Goal: Information Seeking & Learning: Learn about a topic

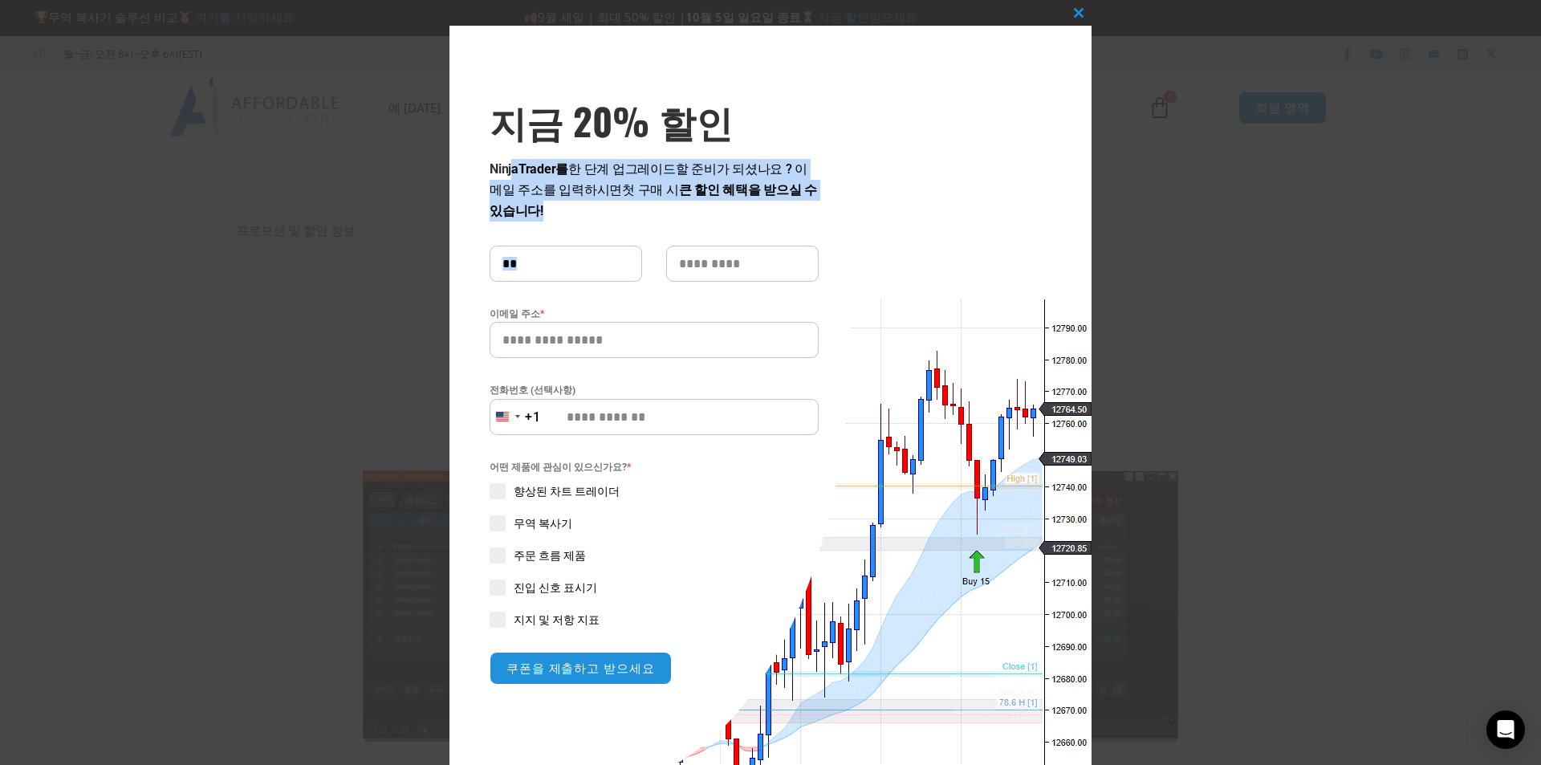
drag, startPoint x: 548, startPoint y: 173, endPoint x: 771, endPoint y: 227, distance: 229.6
click at [771, 227] on div "NinjaTrader를 한 단계 업그레이드 할 준비가 되셨나요 ? 이메일 주소를 입력하시면 첫 구매 시 큰 할인 혜택을 받으실 수 있습니다! …" at bounding box center [654, 422] width 329 height 526
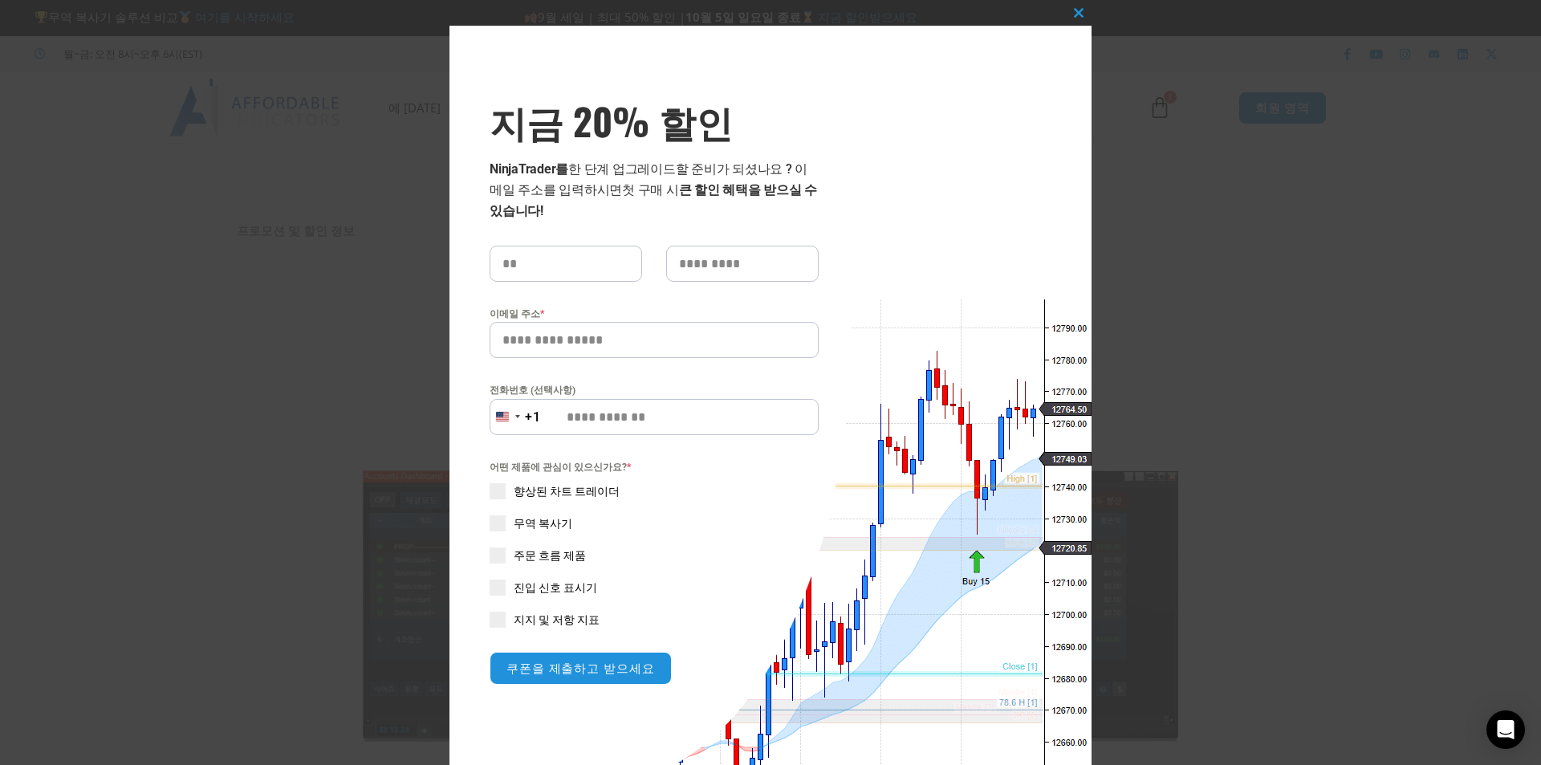
click at [771, 227] on div "NinjaTrader를 한 단계 업그레이드 할 준비가 되셨나요 ? 이메일 주소를 입력하시면 첫 구매 시 큰 할인 혜택을 받으실 수 있습니다! …" at bounding box center [654, 422] width 329 height 526
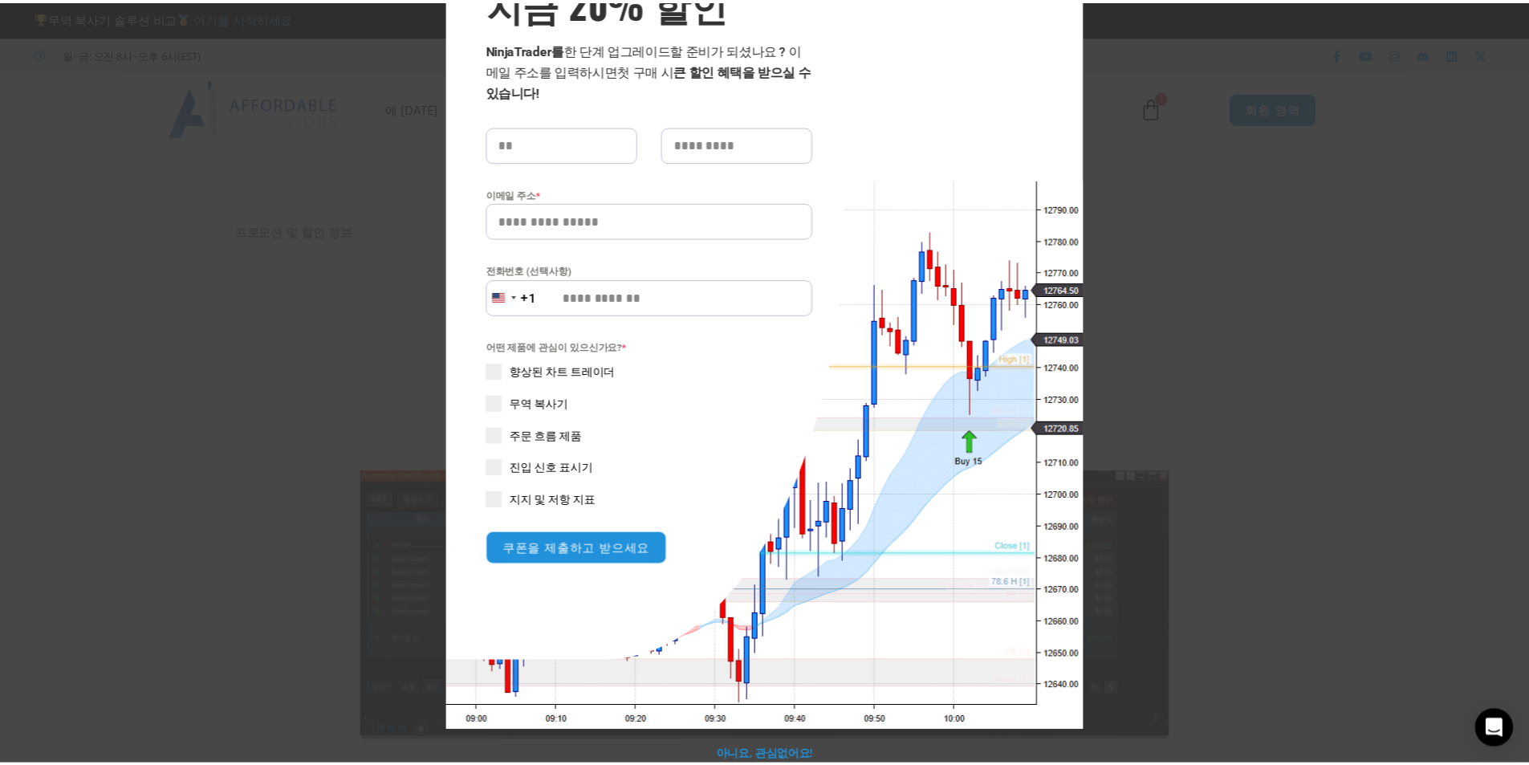
scroll to position [39, 0]
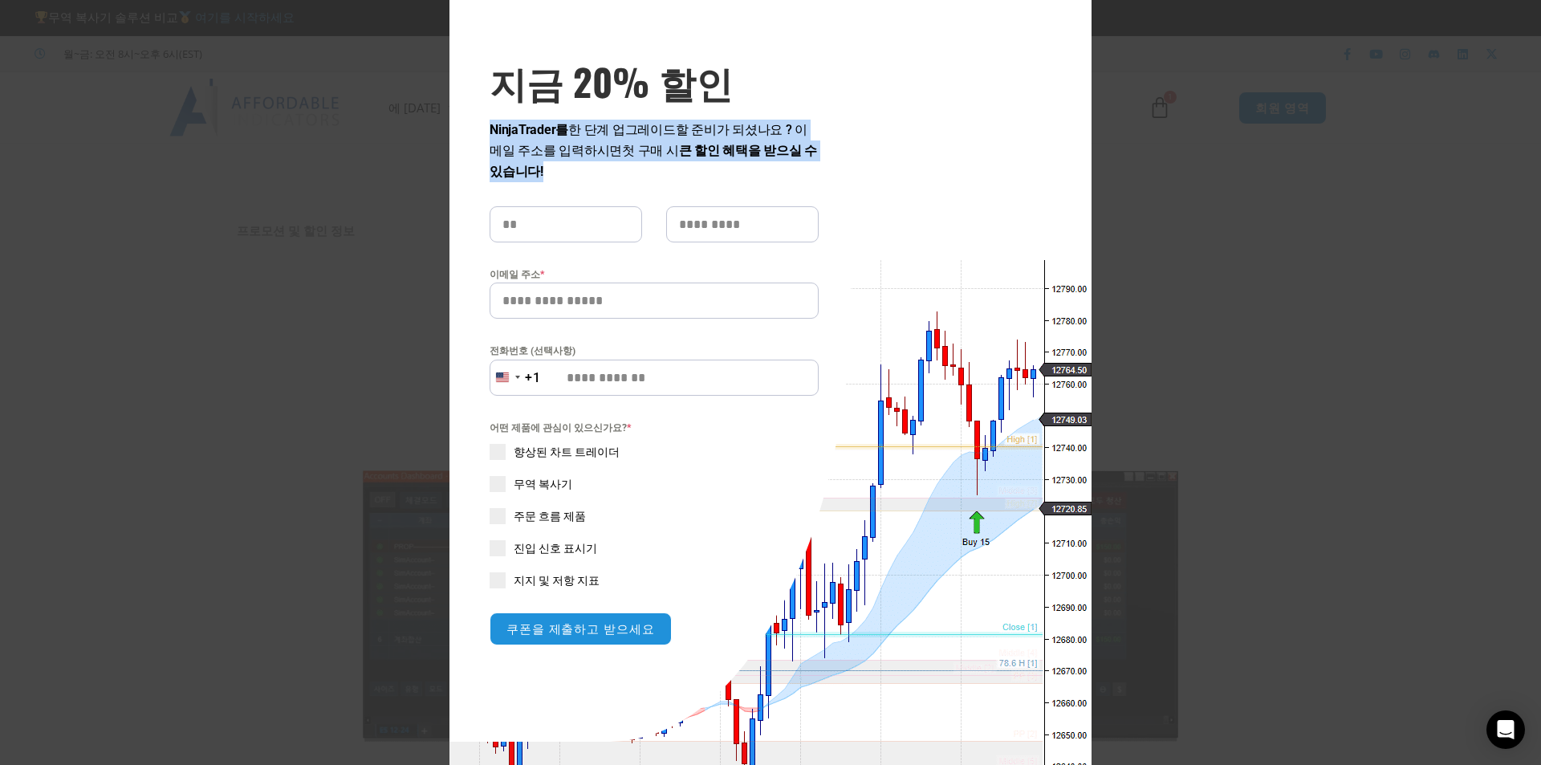
drag, startPoint x: 477, startPoint y: 120, endPoint x: 625, endPoint y: 173, distance: 158.0
click at [625, 173] on div "지금 20% 할인 NinjaTrader를 한 단계 업그레이드 할 준비가 되셨나요 ? 이메일 주소를 입력하시면 첫 구매 시 큰 할인 혜택을 받으…" at bounding box center [650, 363] width 401 height 755
click at [625, 173] on p "NinjaTrader를 한 단계 업그레이드 할 준비가 되셨나요 ? 이메일 주소를 입력하시면 첫 구매 시 큰 할인 혜택을 받으실 수 있습니다!" at bounding box center [654, 151] width 329 height 63
drag, startPoint x: 531, startPoint y: 128, endPoint x: 700, endPoint y: 165, distance: 172.6
click at [700, 165] on div "지금 20% 할인 NinjaTrader를 한 단계 업그레이드 할 준비가 되셨나요 ? 이메일 주소를 입력하시면 첫 구매 시 큰 할인 혜택을 받으…" at bounding box center [650, 363] width 401 height 755
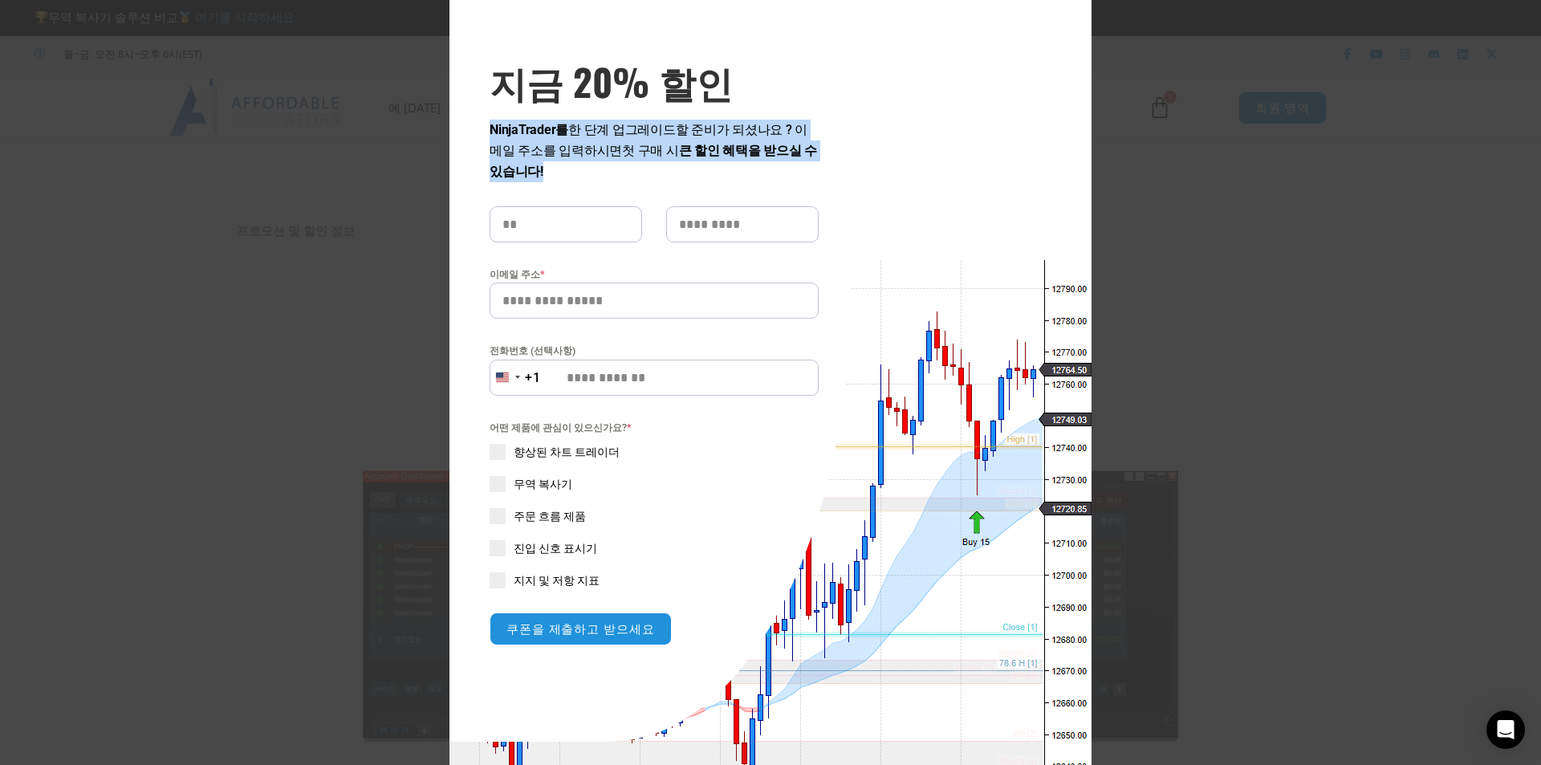
click at [700, 165] on p "NinjaTrader를 한 단계 업그레이드 할 준비가 되셨나요 ? 이메일 주소를 입력하시면 첫 구매 시 큰 할인 혜택을 받으실 수 있습니다!" at bounding box center [654, 151] width 329 height 63
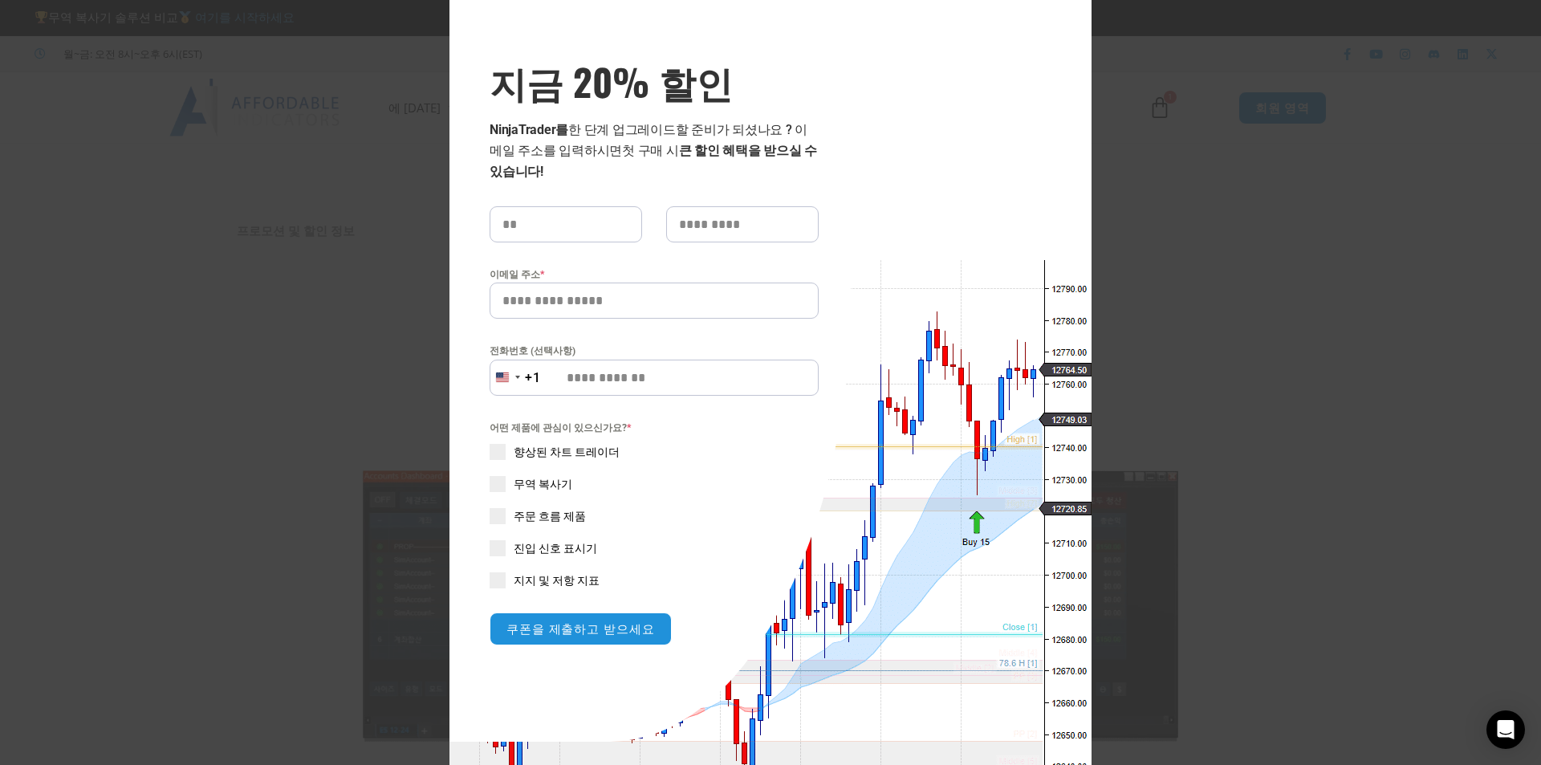
click at [1072, 20] on div "이 모듈을 닫습니다 지금 20% 할인 NinjaTrader를 한 단계 업그레이드 할 준비가 되셨나요 ? 이메일 주소를 입력하시면 첫 구매 시 …" at bounding box center [771, 398] width 642 height 825
click at [1072, 18] on div "이 모듈을 닫습니다 지금 20% 할인 NinjaTrader를 한 단계 업그레이드 할 준비가 되셨나요 ? 이메일 주소를 입력하시면 첫 구매 시 …" at bounding box center [771, 398] width 642 height 825
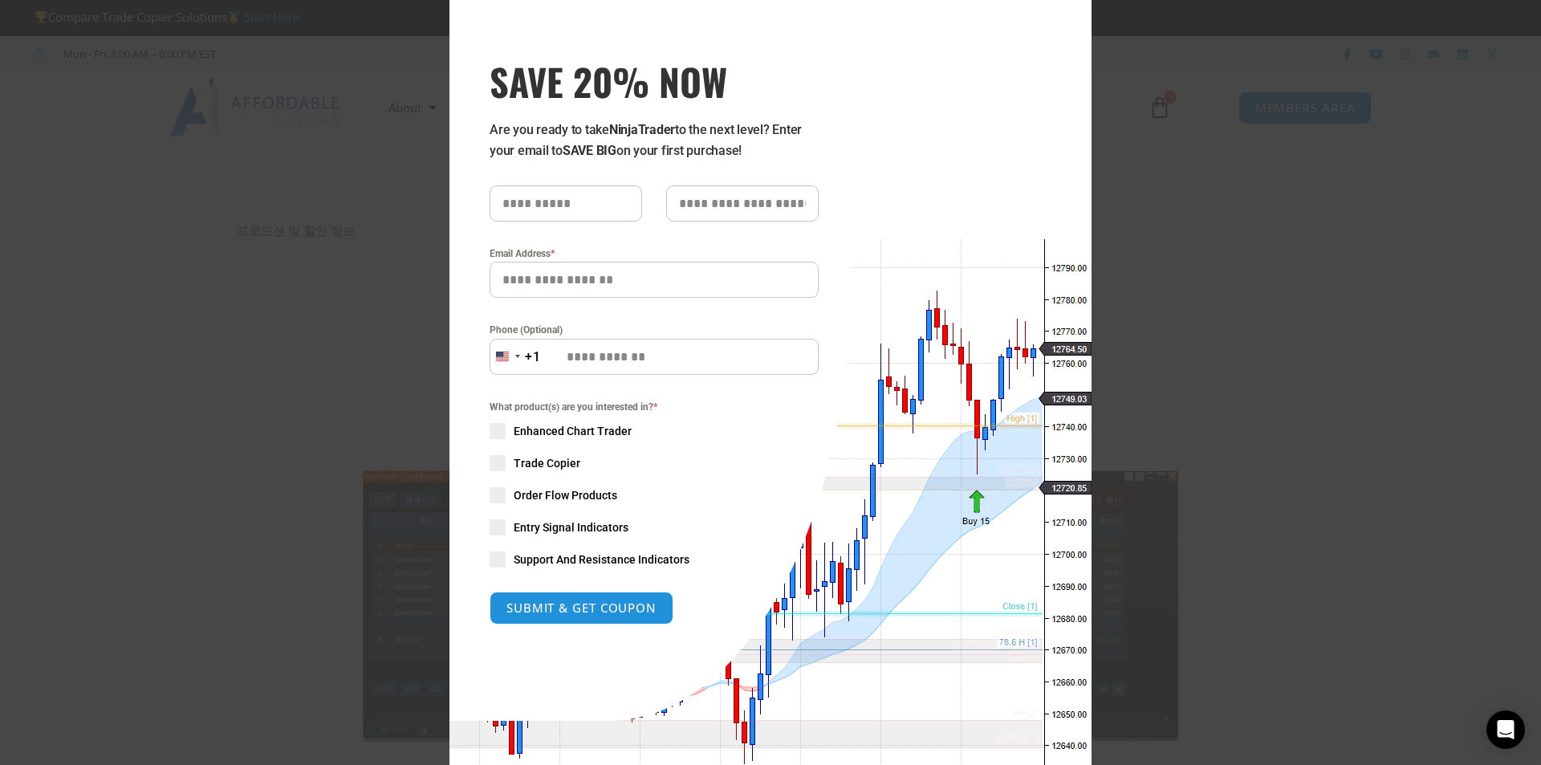
drag, startPoint x: 976, startPoint y: 22, endPoint x: 1011, endPoint y: 25, distance: 34.6
click at [976, 22] on div "Close this module SAVE 20% NOW Are you ready to take NinjaTrader to the next le…" at bounding box center [771, 388] width 642 height 804
click at [1234, 100] on div "Close this module SAVE 20% NOW Are you ready to take NinjaTrader to the next le…" at bounding box center [770, 382] width 1541 height 765
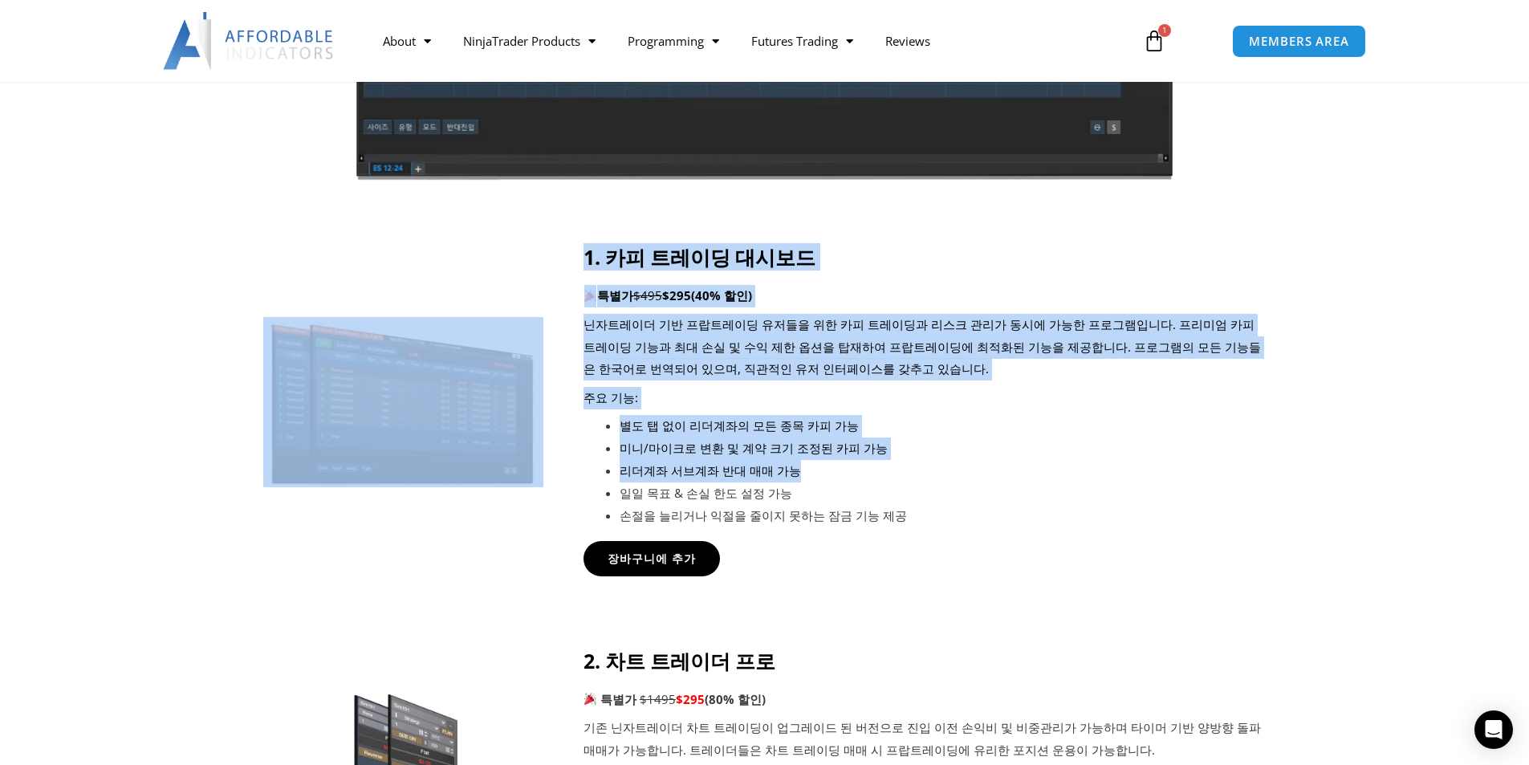
drag, startPoint x: 641, startPoint y: 225, endPoint x: 964, endPoint y: 465, distance: 402.9
click at [964, 465] on div "1. 카피 트레이딩 대시보드 특별가 $495 $295 (40% 할인) 닌자트레이더 기반 프랍트레이딩 유저들을 위한 카피 트레이딩과 리스크 관리…" at bounding box center [764, 410] width 1003 height 331
click at [964, 465] on li "리더계좌 서브계좌 반대 매매 가능" at bounding box center [943, 471] width 647 height 22
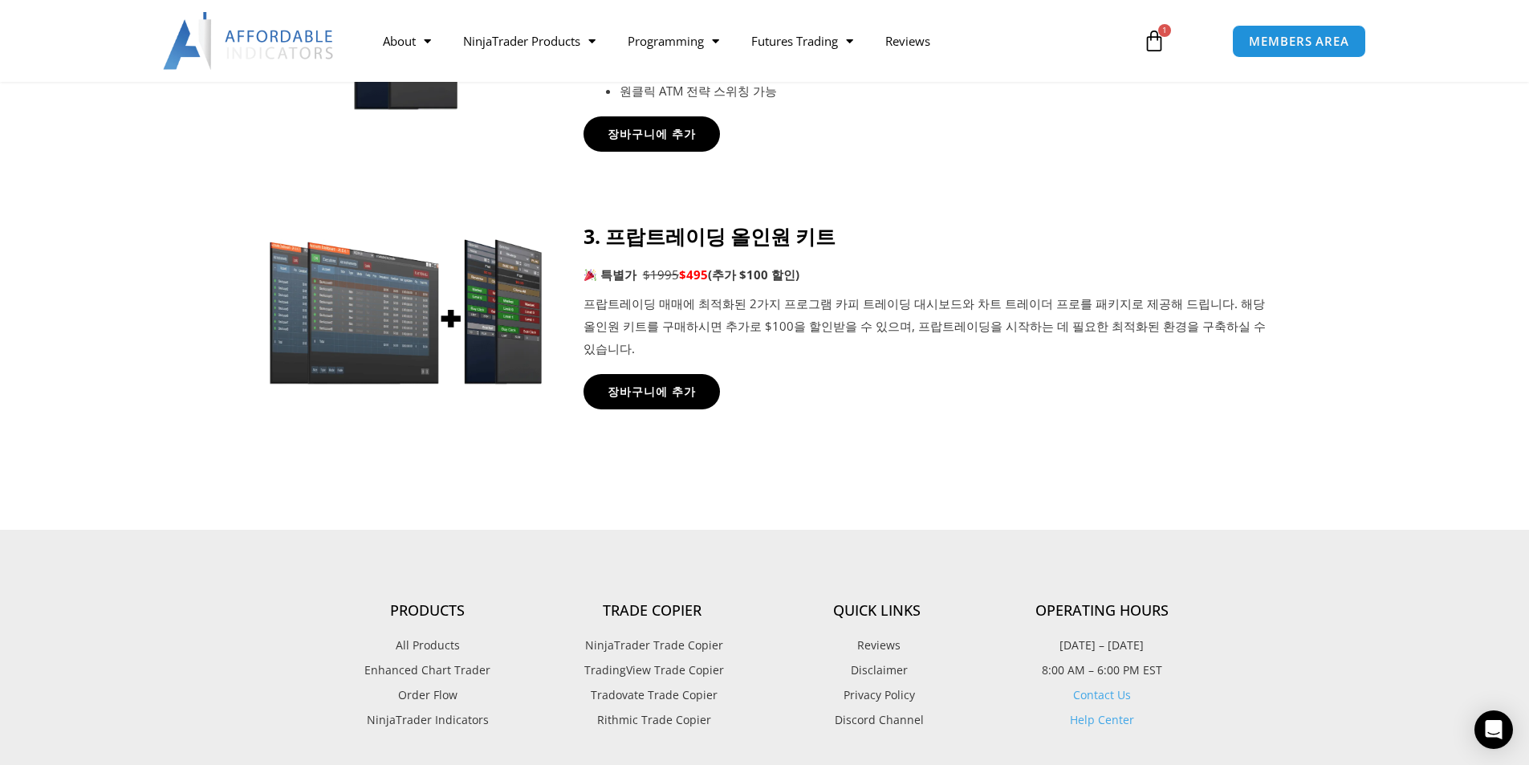
scroll to position [1365, 0]
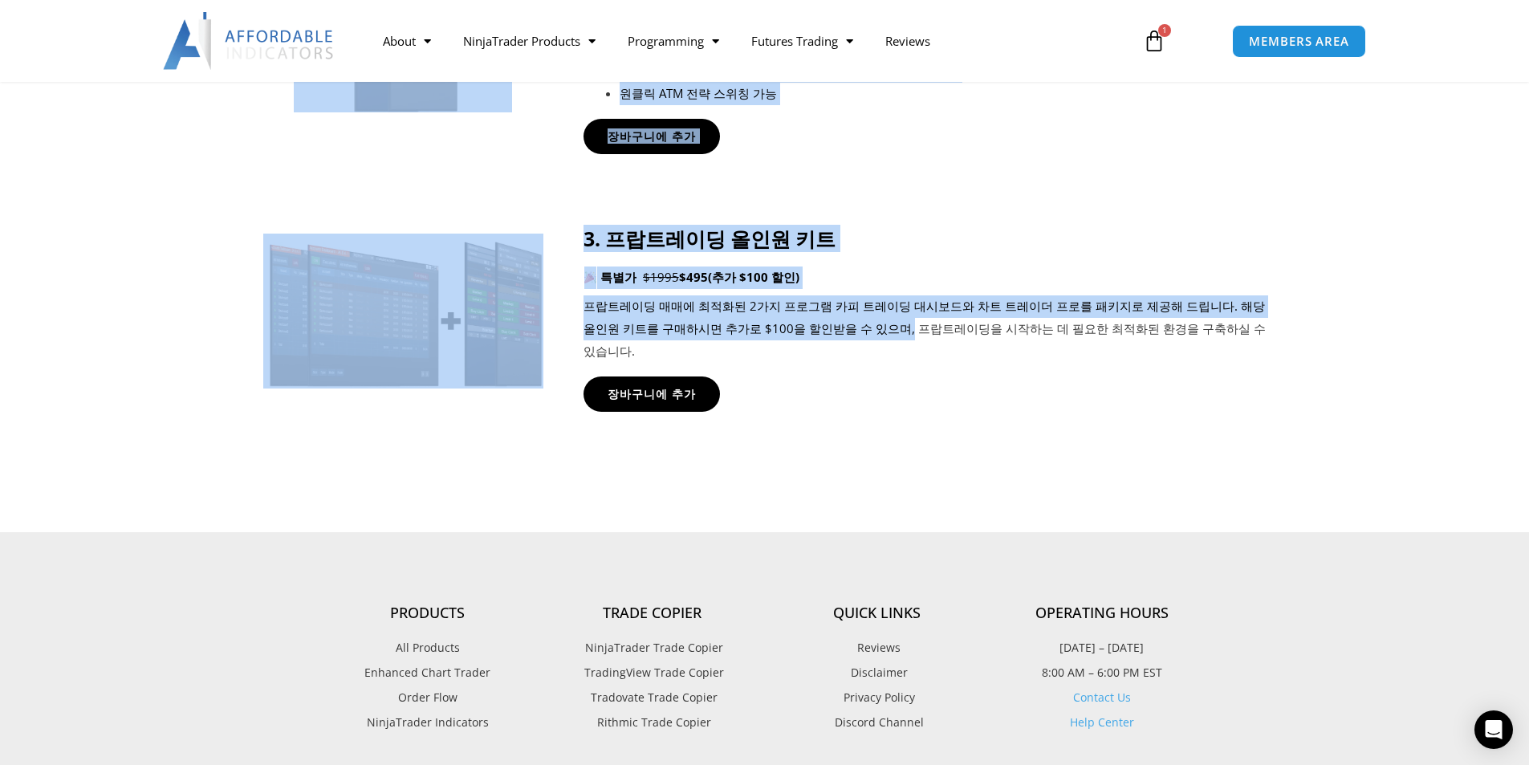
drag, startPoint x: 572, startPoint y: 209, endPoint x: 857, endPoint y: 353, distance: 319.5
click at [857, 353] on div "3. 프랍트레이딩 올인원 키트 특별가 $1995 $495 (추가 $100 할인) 프랍트레이딩 매매에 최적화된 2가지 프로그램 카피 트레이딩 대…" at bounding box center [925, 318] width 683 height 185
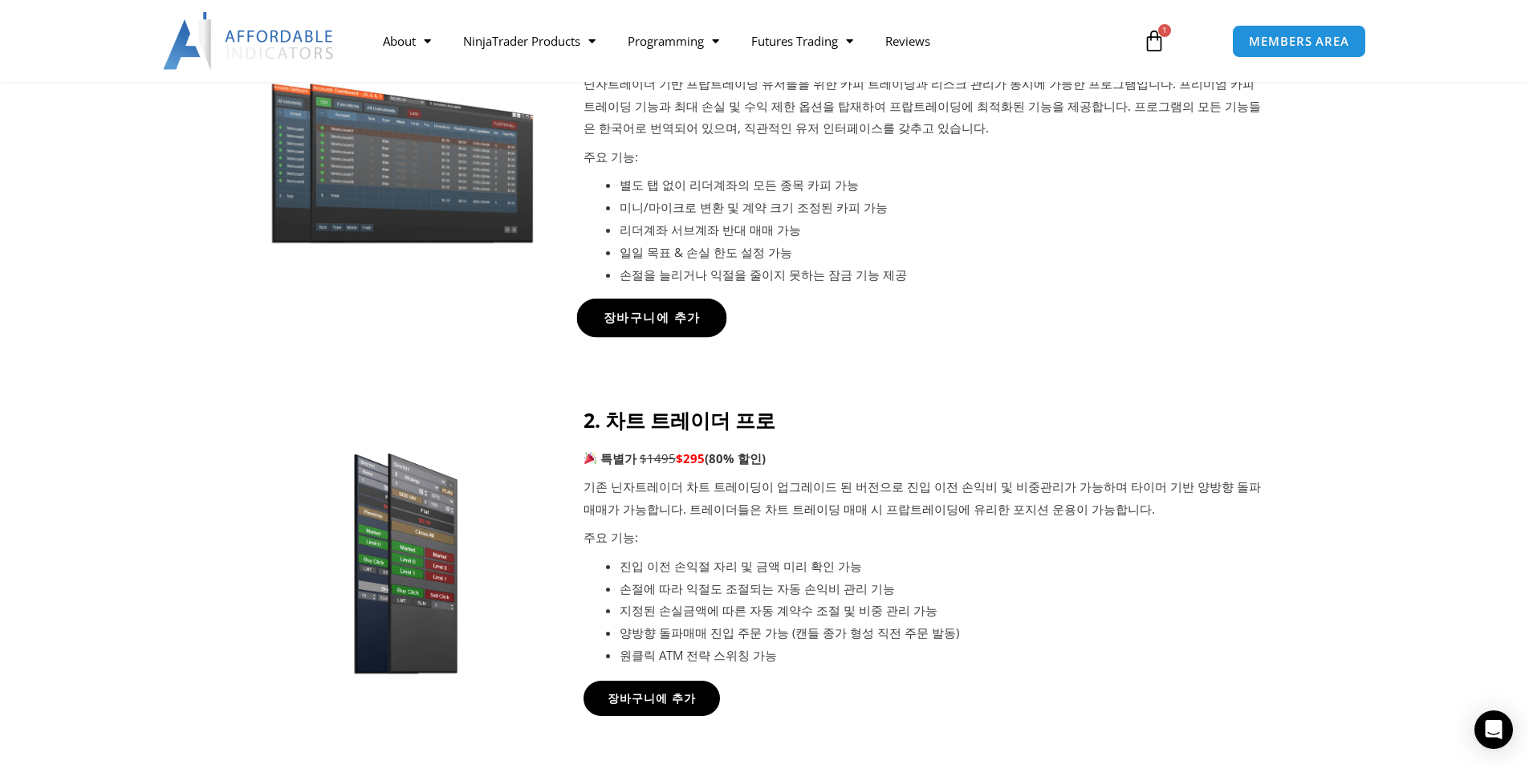
scroll to position [642, 0]
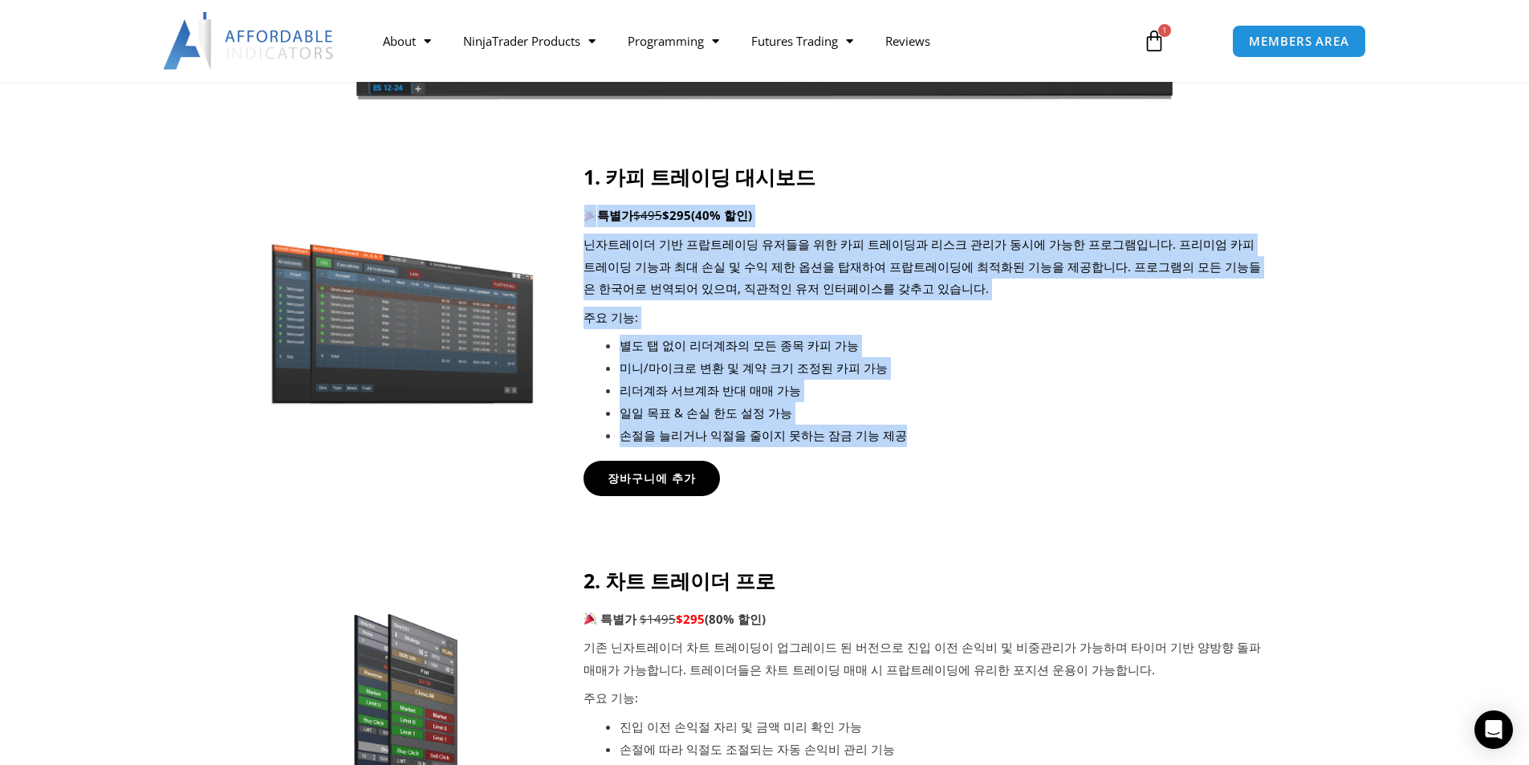
drag, startPoint x: 640, startPoint y: 238, endPoint x: 985, endPoint y: 439, distance: 399.3
click at [985, 438] on div "1. 카피 트레이딩 대시보드 특별가 $495 $295 (40% 할인) 닌자트레이더 기반 프랍트레이딩 유저들을 위한 카피 트레이딩과 리스크 관리…" at bounding box center [925, 306] width 683 height 282
click at [985, 439] on li "손절을 늘리거나 익절을 줄이지 못하는 잠금 기능 제공" at bounding box center [943, 436] width 647 height 22
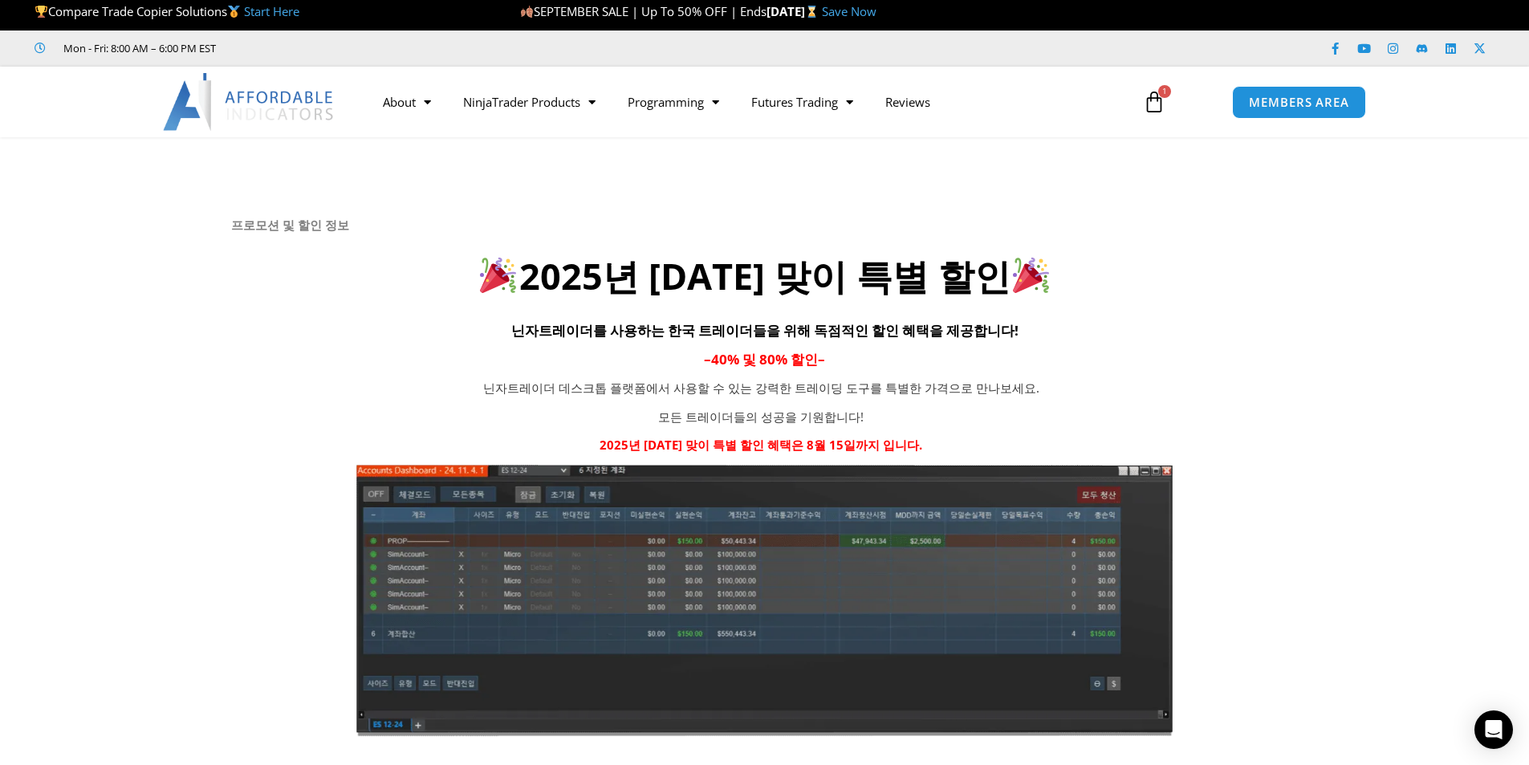
scroll to position [0, 0]
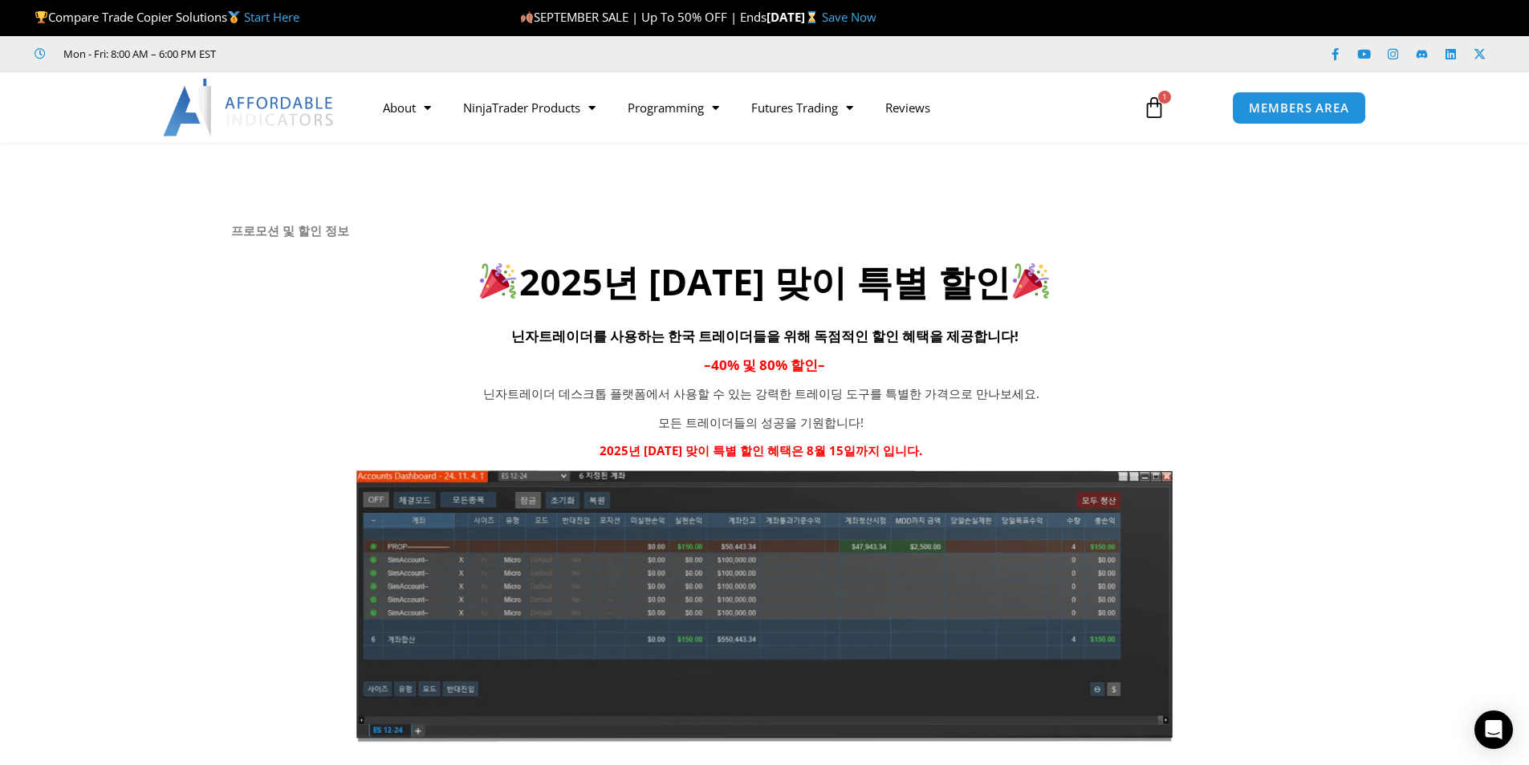
click at [666, 212] on icon at bounding box center [764, 238] width 1530 height 193
drag, startPoint x: 819, startPoint y: 339, endPoint x: 1011, endPoint y: 321, distance: 192.7
click at [1011, 321] on h4 "닌자트레이더를 사용하는 한국 트레이더들을 위해 독점적인 할인 혜택을 제공합니다!" at bounding box center [765, 334] width 1068 height 27
drag, startPoint x: 754, startPoint y: 442, endPoint x: 979, endPoint y: 443, distance: 225.6
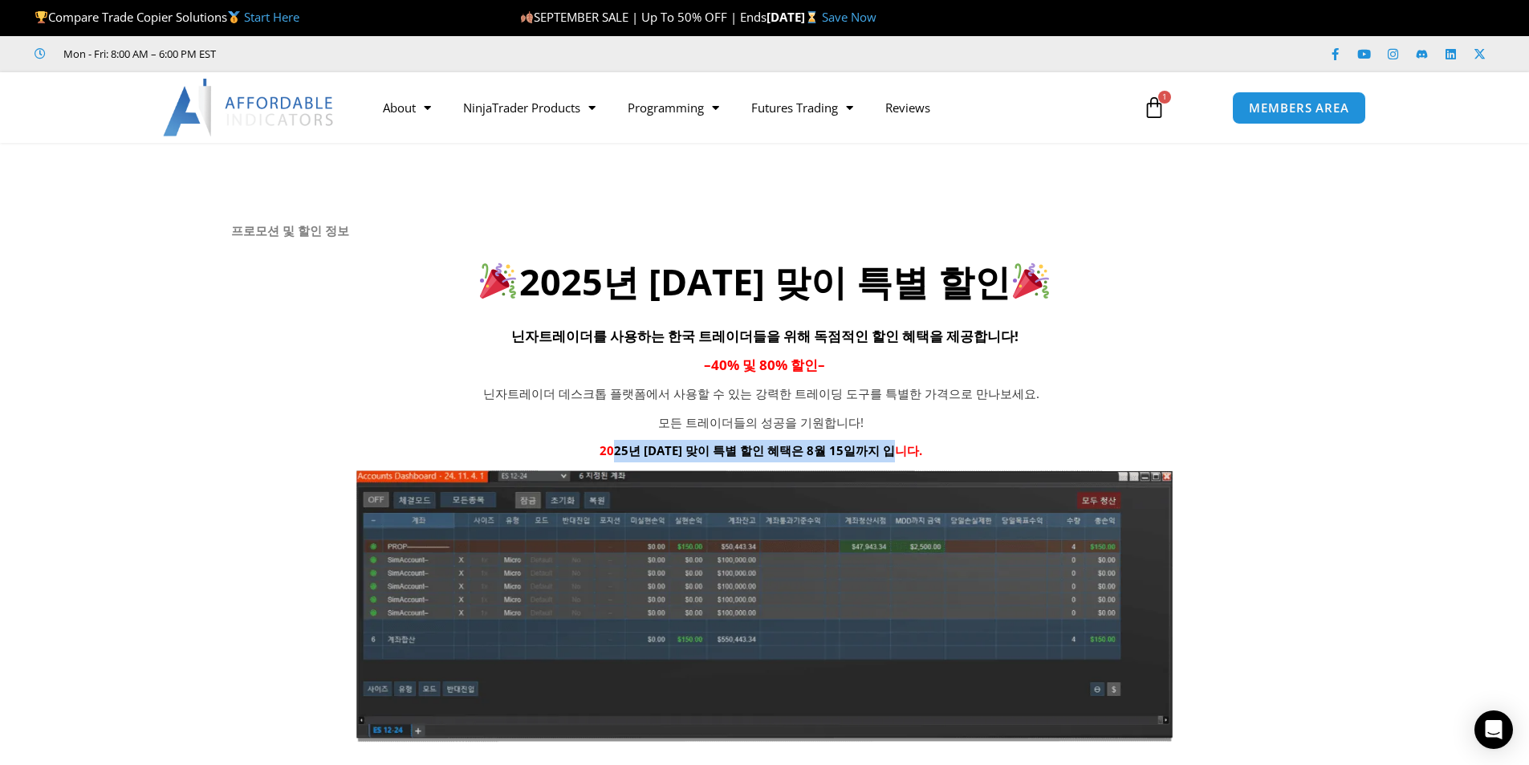
click at [979, 443] on p "2025년 [DATE] 맞이 특별 할인 혜택은 8월 15일까지 입니다." at bounding box center [762, 451] width 660 height 22
click at [979, 442] on p "2025년 [DATE] 맞이 특별 할인 혜택은 8월 15일까지 입니다." at bounding box center [762, 451] width 660 height 22
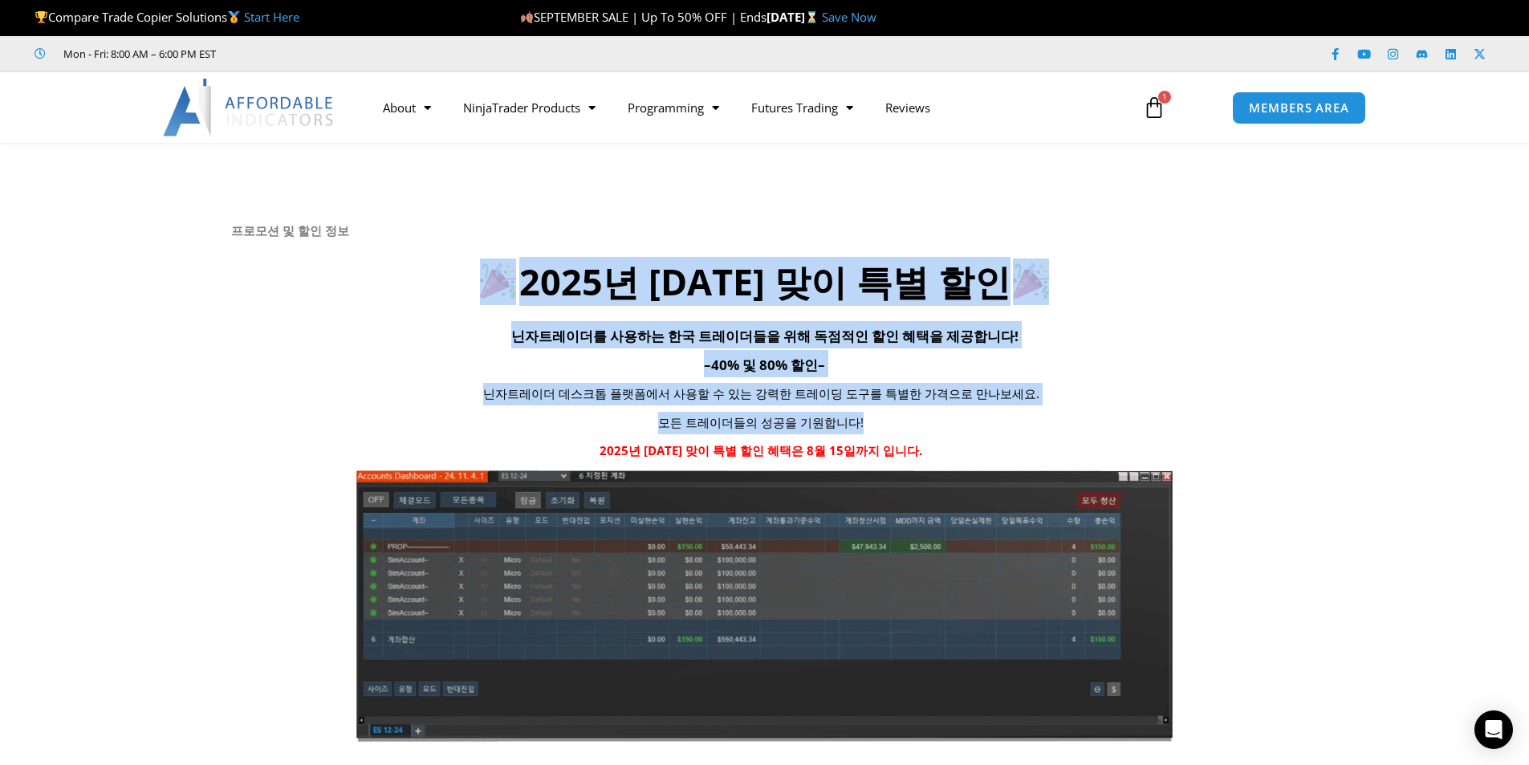
drag, startPoint x: 476, startPoint y: 248, endPoint x: 971, endPoint y: 425, distance: 525.1
click at [971, 425] on div "프로모션 및 할인 정보 2025년 [DATE] 맞이 특별 할인 닌자트레이더를 사용하는 한국 트레이더들을 위해 독점적인 할인 혜택을 제공합니다!…" at bounding box center [765, 482] width 1068 height 519
click at [971, 425] on p "모든 트레이더들의 성공을 기원합니다!" at bounding box center [762, 423] width 660 height 22
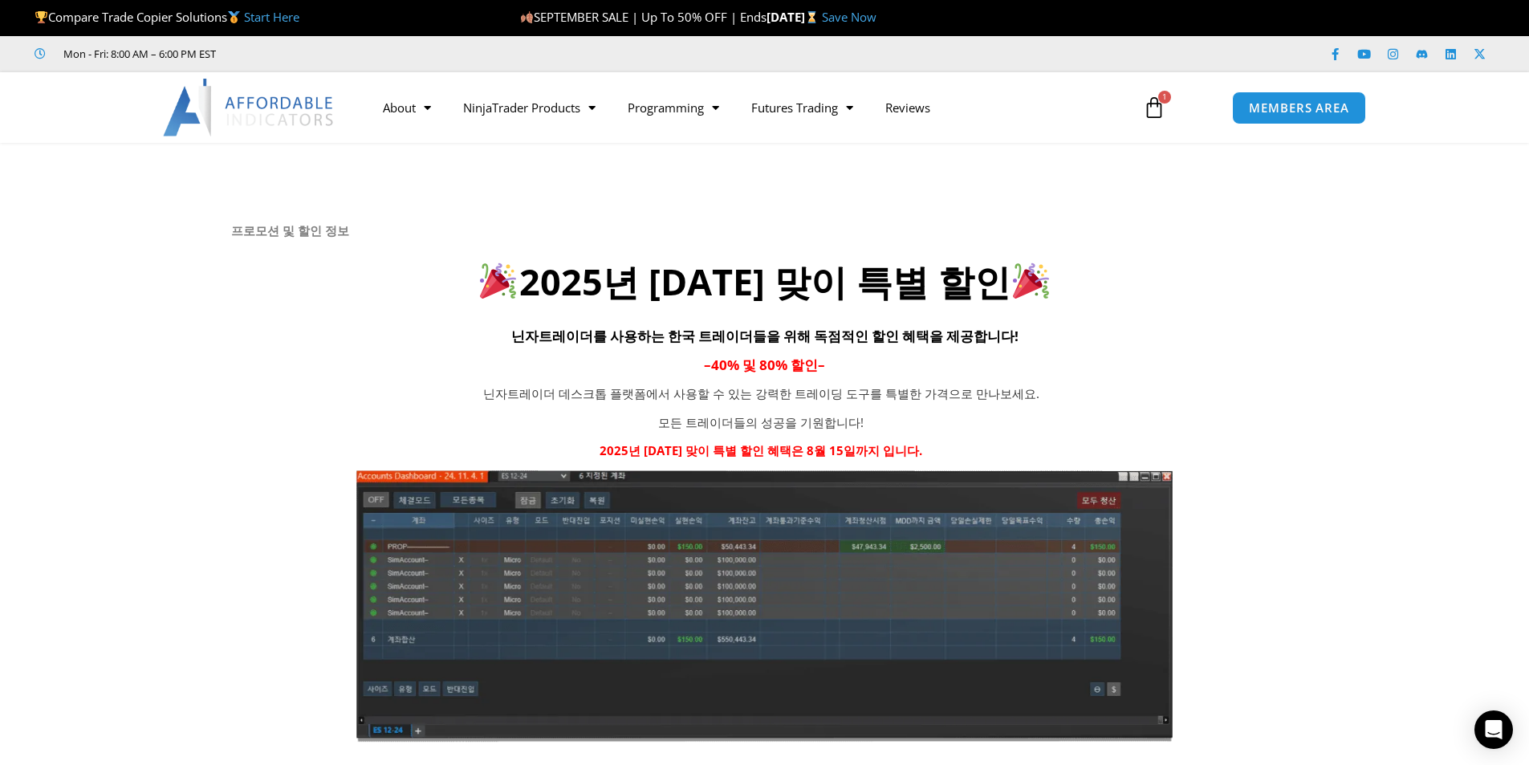
click at [289, 227] on h6 "프로모션 및 할인 정보" at bounding box center [765, 230] width 1068 height 15
